Goal: Task Accomplishment & Management: Complete application form

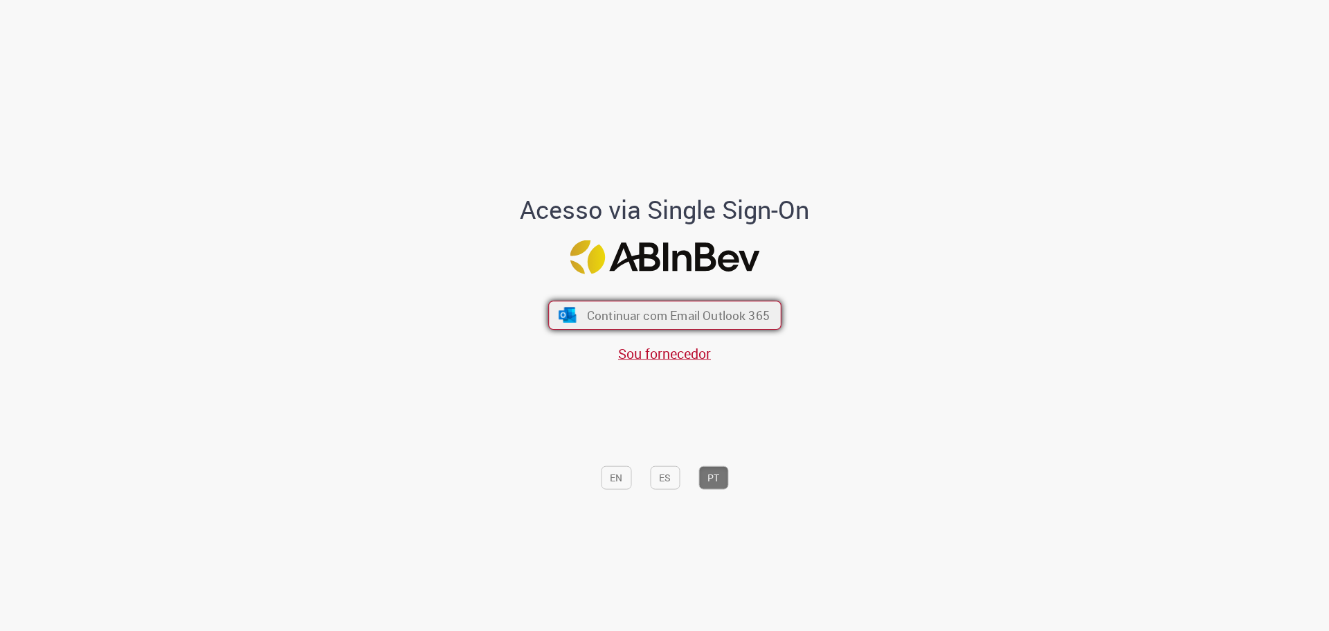
click at [662, 309] on span "Continuar com Email Outlook 365" at bounding box center [677, 315] width 183 height 16
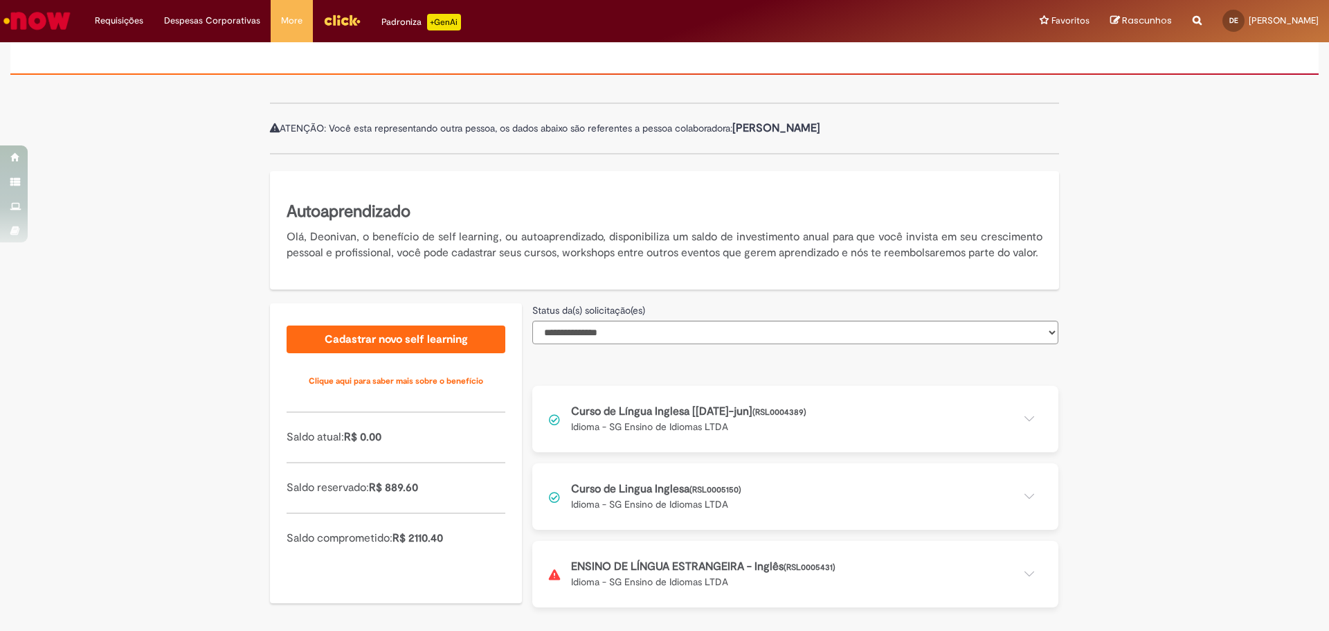
scroll to position [116, 0]
click at [919, 558] on button at bounding box center [795, 574] width 526 height 66
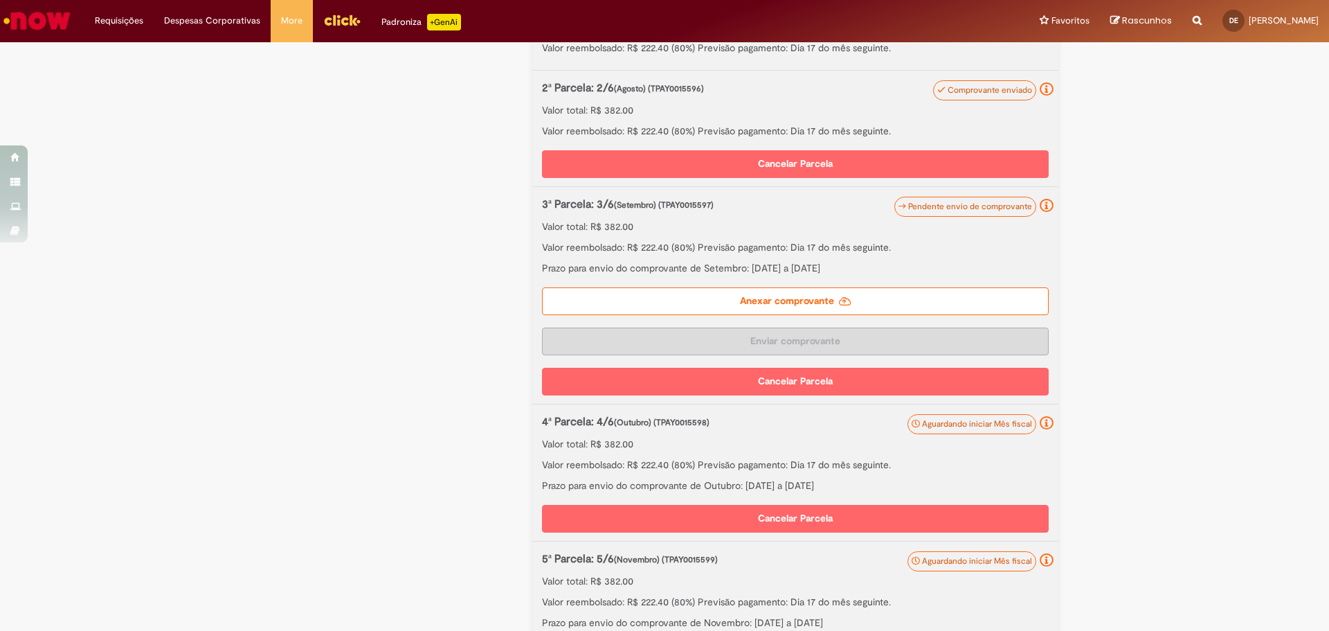
scroll to position [739, 0]
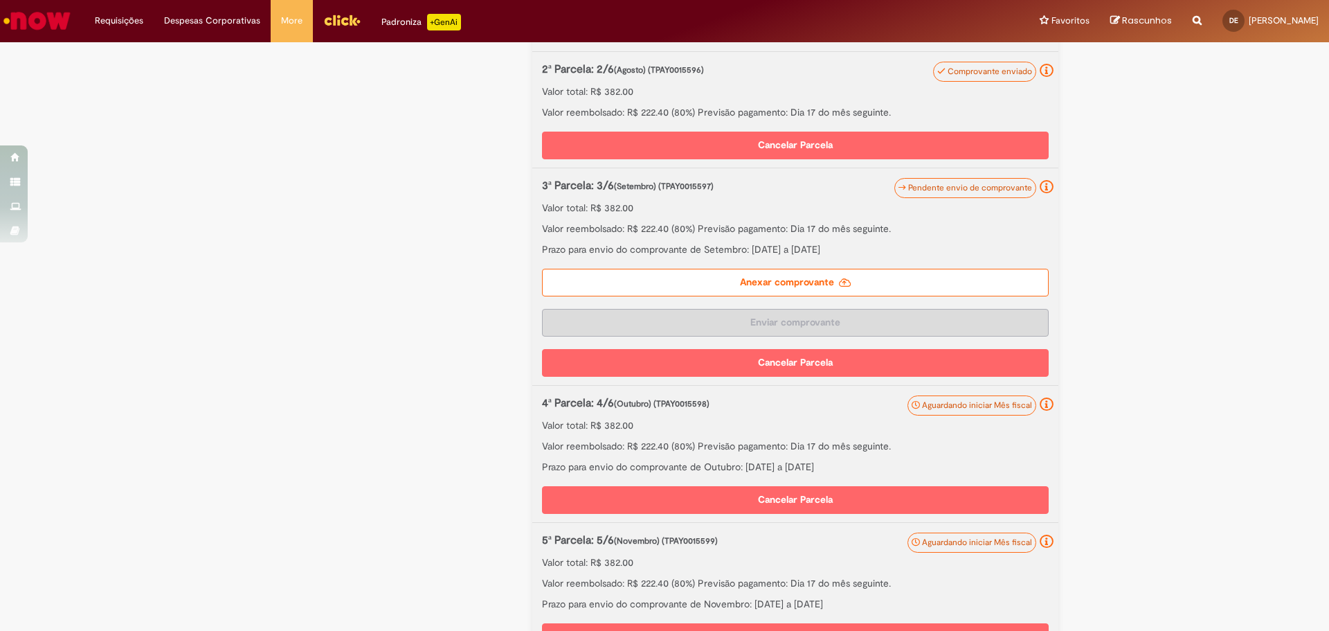
click at [809, 296] on label "Anexar comprovante" at bounding box center [795, 283] width 507 height 28
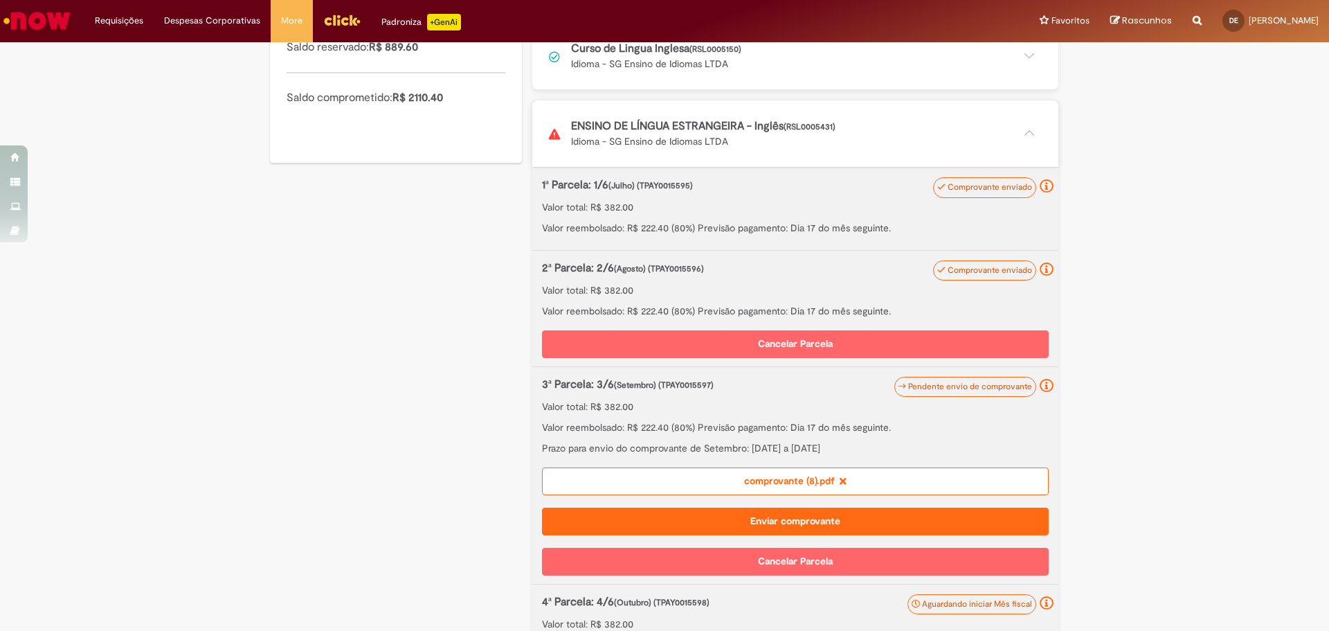
scroll to position [645, 0]
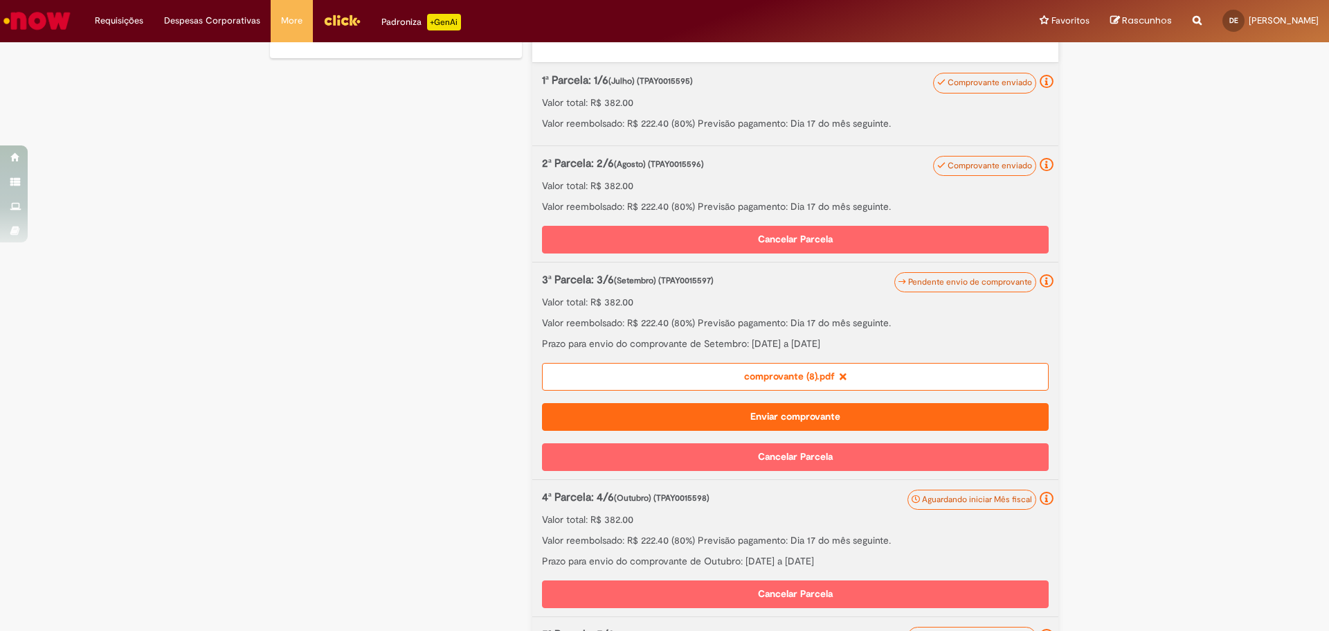
click at [814, 431] on button "Enviar comprovante" at bounding box center [795, 417] width 507 height 28
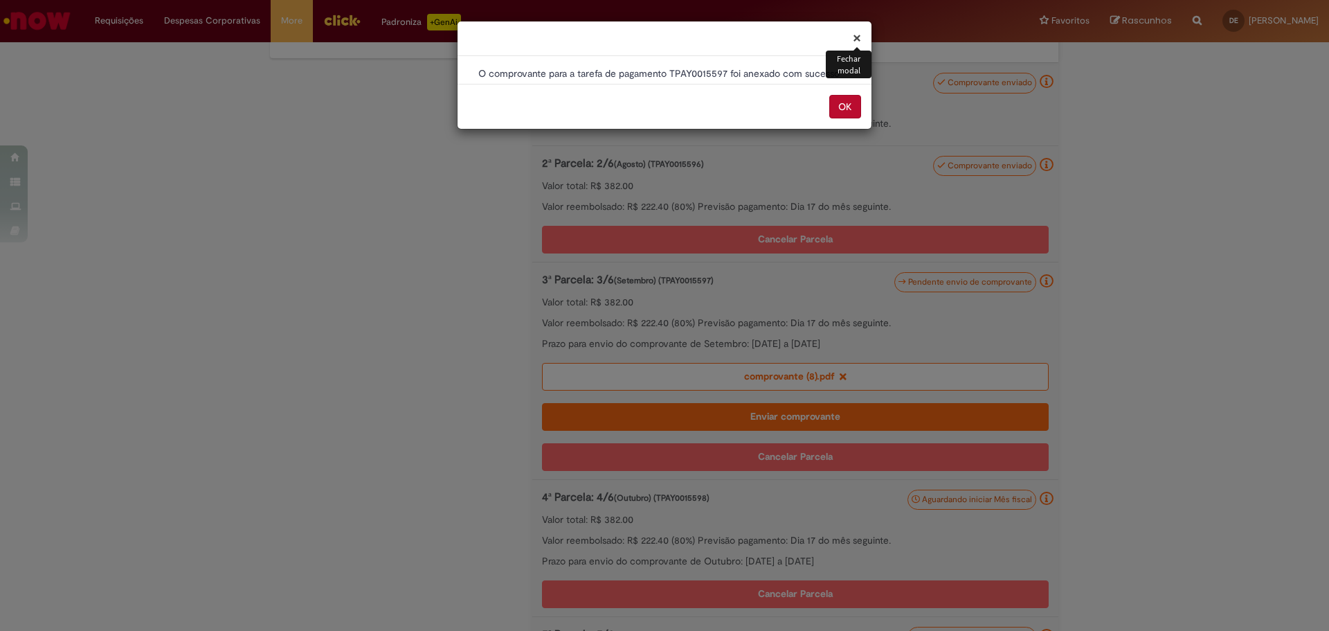
click at [857, 100] on button "OK" at bounding box center [845, 107] width 32 height 24
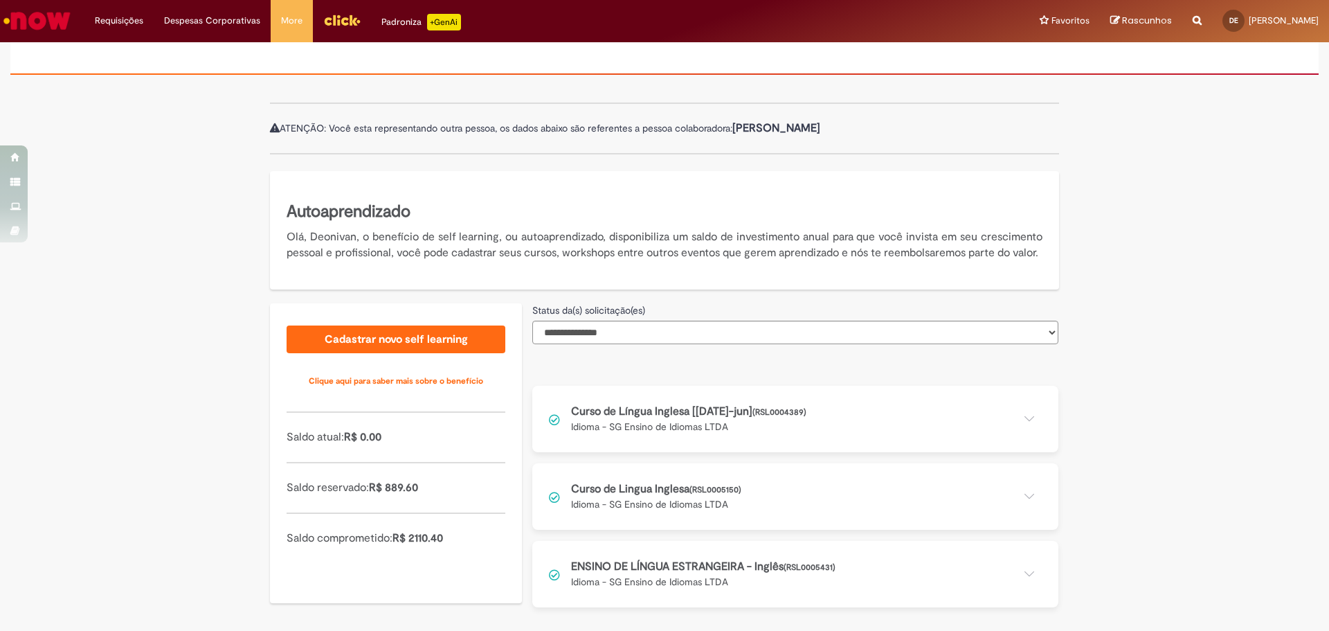
scroll to position [116, 0]
drag, startPoint x: 738, startPoint y: 579, endPoint x: 748, endPoint y: 547, distance: 33.3
click at [738, 578] on button at bounding box center [795, 574] width 526 height 66
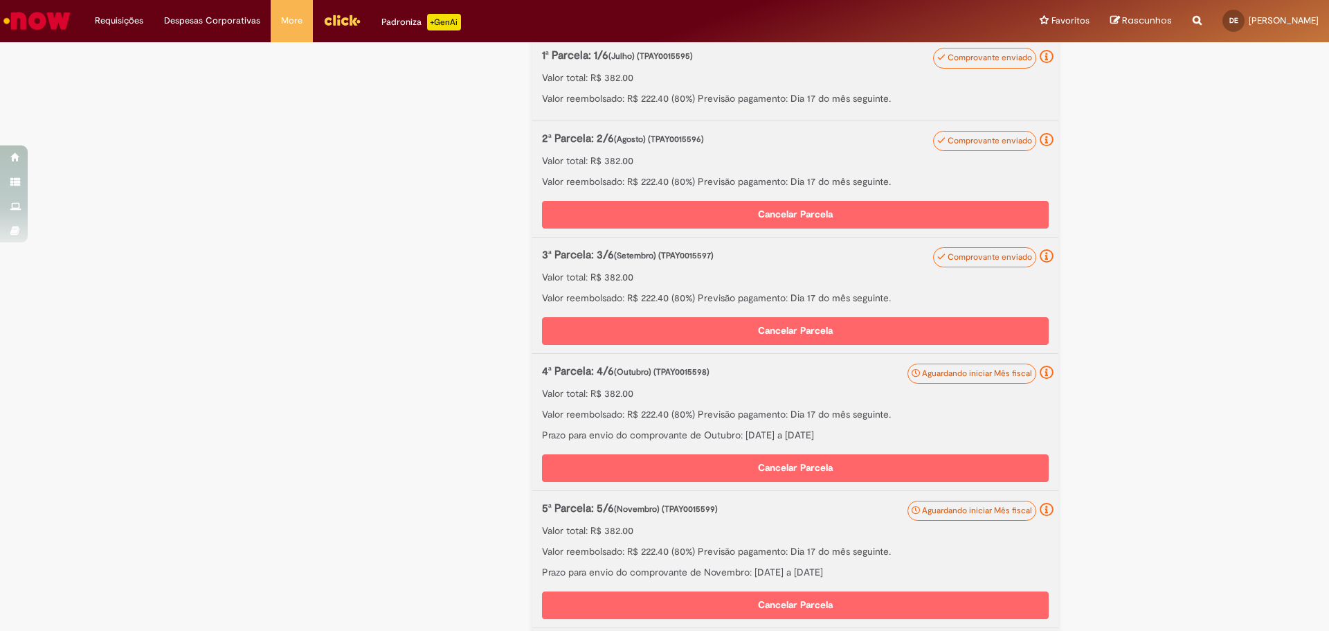
scroll to position [876, 0]
